Goal: Information Seeking & Learning: Find specific fact

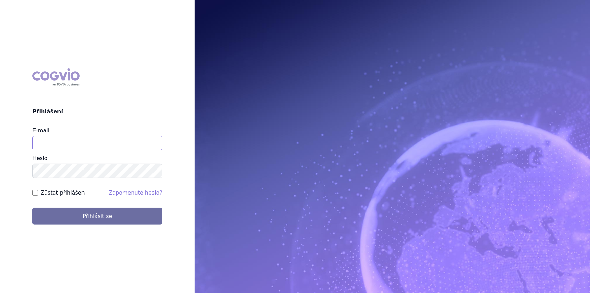
click at [78, 143] on input "E-mail" at bounding box center [97, 143] width 130 height 14
type input "nikola.odlozilikova@vzp.cz"
click at [32, 208] on button "Přihlásit se" at bounding box center [97, 216] width 130 height 17
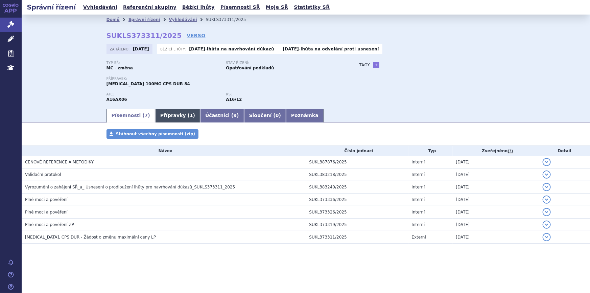
drag, startPoint x: 168, startPoint y: 110, endPoint x: 164, endPoint y: 118, distance: 8.9
click at [168, 110] on link "Přípravky ( 1 )" at bounding box center [177, 116] width 45 height 14
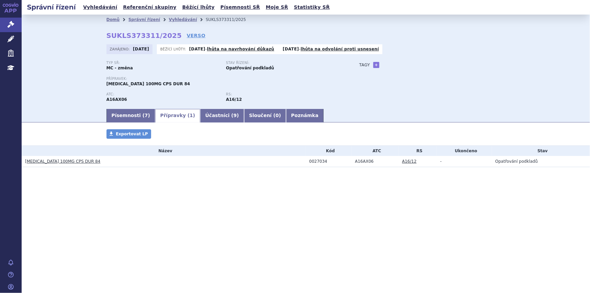
click at [54, 163] on link "ZAVESCA 100MG CPS DUR 84" at bounding box center [62, 161] width 75 height 5
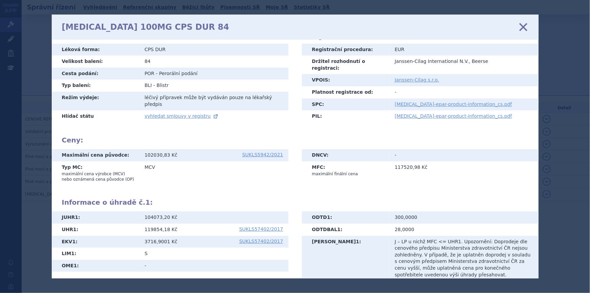
scroll to position [83, 0]
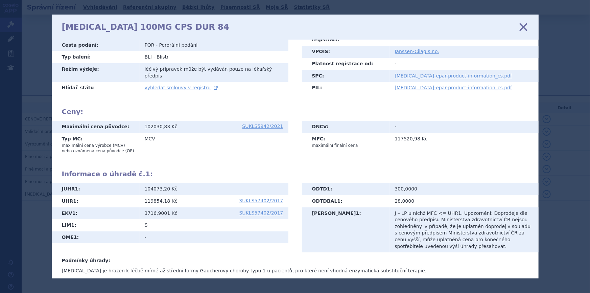
click at [526, 26] on icon at bounding box center [523, 27] width 14 height 14
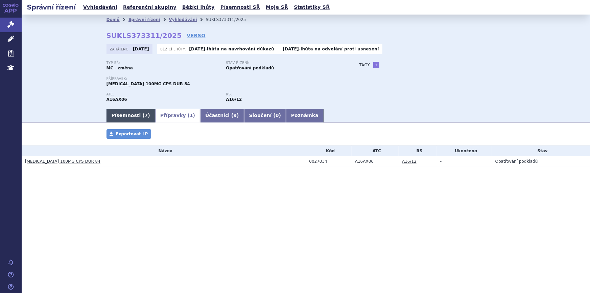
click at [132, 112] on link "Písemnosti ( 7 )" at bounding box center [131, 116] width 49 height 14
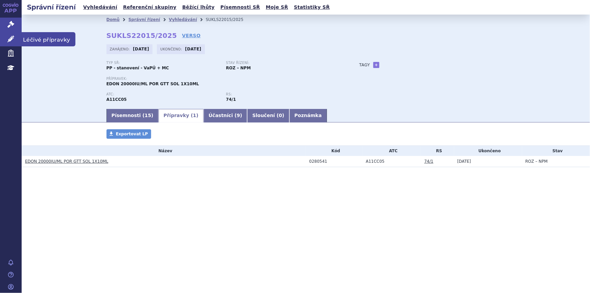
click at [14, 39] on icon at bounding box center [10, 39] width 7 height 7
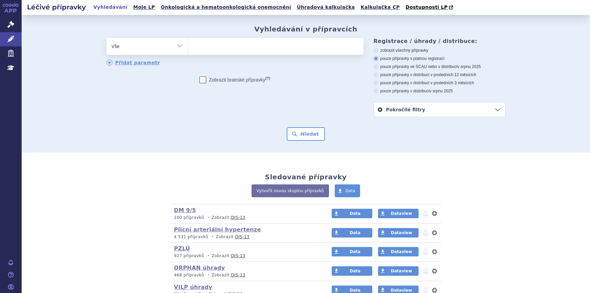
click at [244, 51] on ul at bounding box center [276, 45] width 176 height 14
click at [188, 51] on select at bounding box center [188, 46] width 0 height 17
type input "pl"
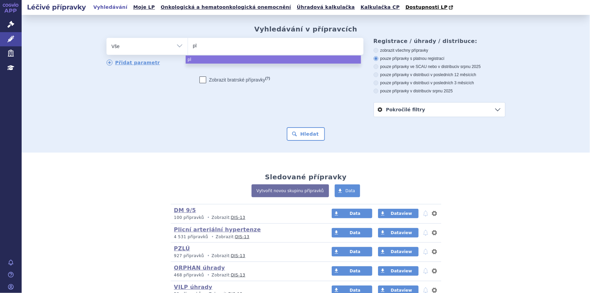
type input "plu"
type input "pluvi"
type input "pluvic"
type input "pluvicto"
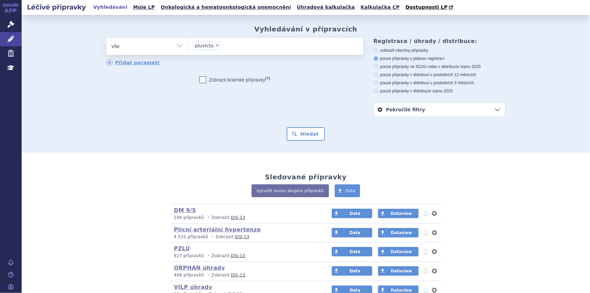
select select "pluvicto"
click at [291, 140] on button "Hledat" at bounding box center [306, 134] width 38 height 14
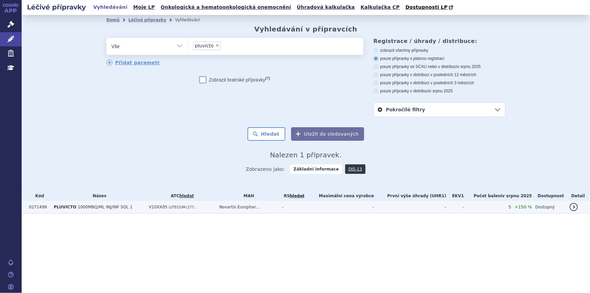
click at [256, 207] on td "Novartis Europhar..." at bounding box center [247, 207] width 63 height 13
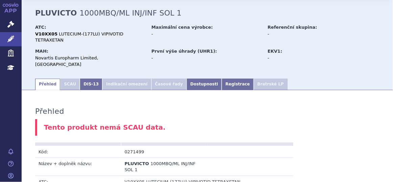
scroll to position [32, 0]
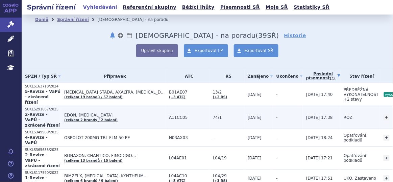
click at [127, 113] on span "EDON, [MEDICAL_DATA]" at bounding box center [114, 115] width 101 height 5
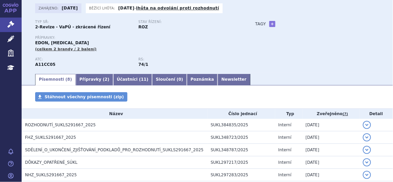
scroll to position [42, 0]
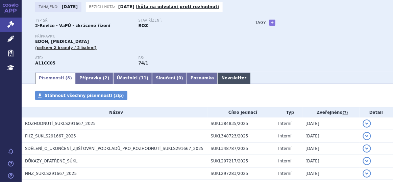
click at [218, 81] on link "Newsletter" at bounding box center [234, 79] width 32 height 12
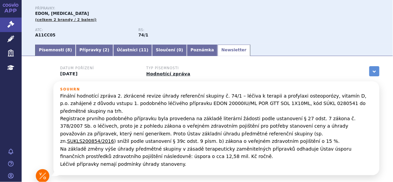
scroll to position [70, 0]
